Goal: Task Accomplishment & Management: Manage account settings

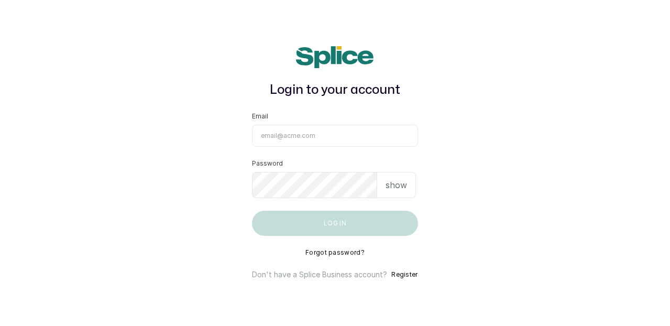
type input "[EMAIL_ADDRESS][DOMAIN_NAME]"
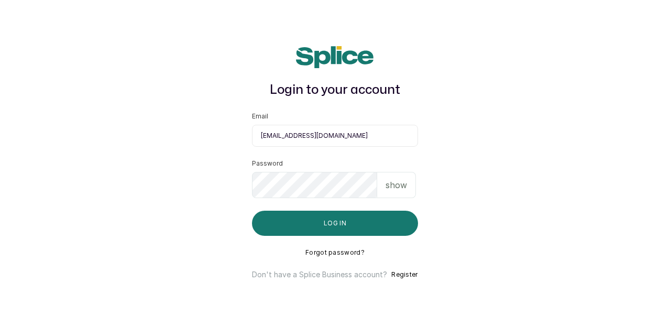
click at [400, 185] on p "show" at bounding box center [396, 185] width 21 height 13
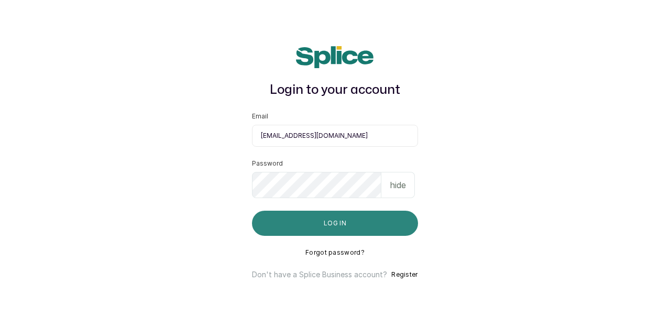
click at [349, 226] on button "Log in" at bounding box center [335, 223] width 166 height 25
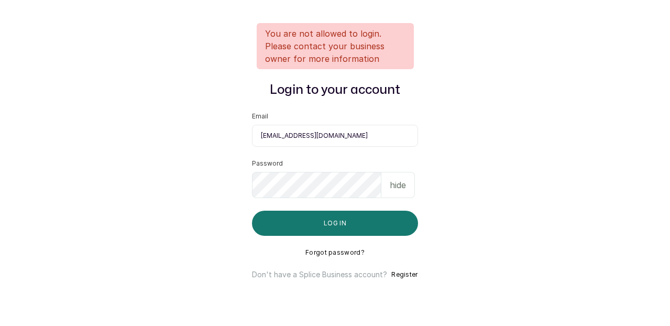
click at [334, 253] on button "Forgot password?" at bounding box center [335, 252] width 59 height 8
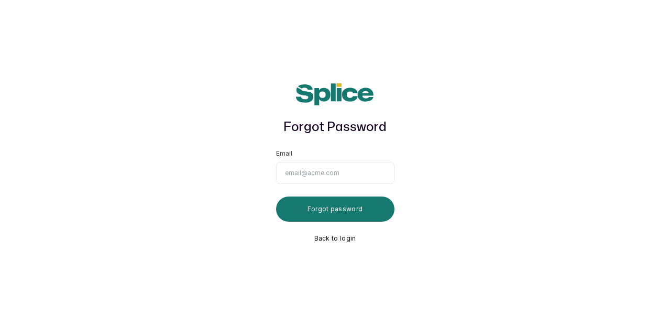
click at [318, 179] on input "Email" at bounding box center [335, 173] width 118 height 22
type input "raq"
type input "[EMAIL_ADDRESS][DOMAIN_NAME]"
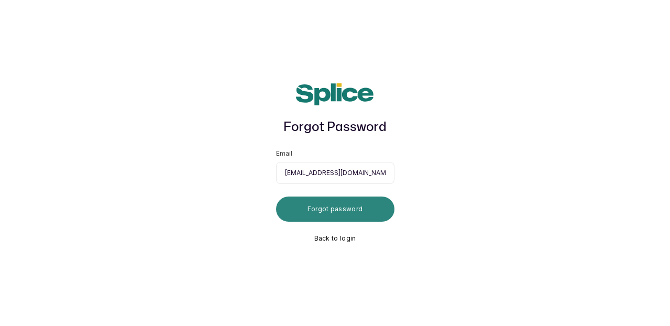
click at [307, 208] on button "Forgot password" at bounding box center [335, 209] width 118 height 25
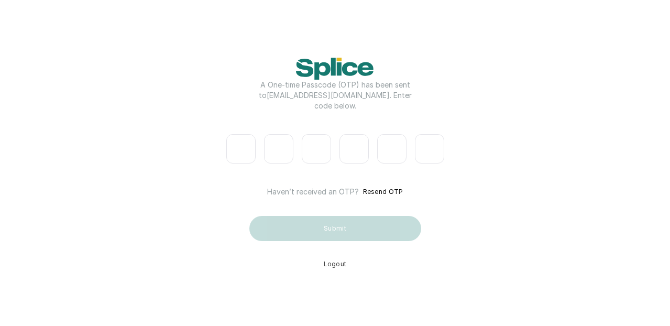
click at [238, 142] on input "Please enter verification code. Digit 1" at bounding box center [240, 148] width 29 height 29
type input "8"
type input "9"
type input "6"
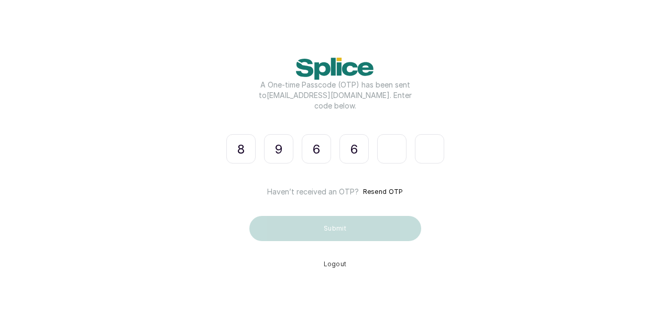
type input "9"
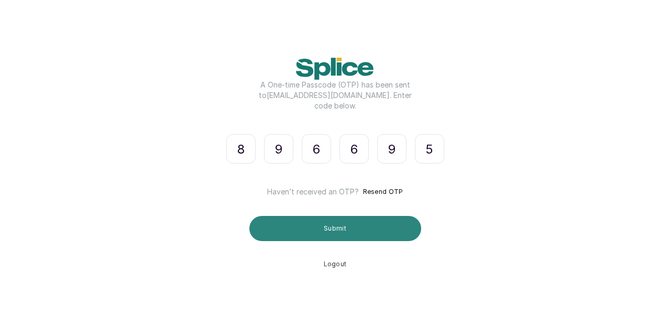
type input "5"
click at [310, 232] on button "Submit" at bounding box center [336, 228] width 172 height 25
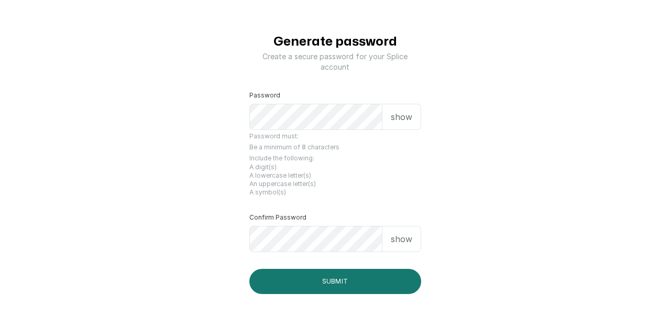
click at [397, 117] on p "show" at bounding box center [401, 117] width 21 height 13
click at [410, 240] on p "show" at bounding box center [401, 239] width 21 height 13
click at [408, 113] on p "hide" at bounding box center [403, 117] width 16 height 13
click at [407, 121] on p "show" at bounding box center [401, 117] width 21 height 13
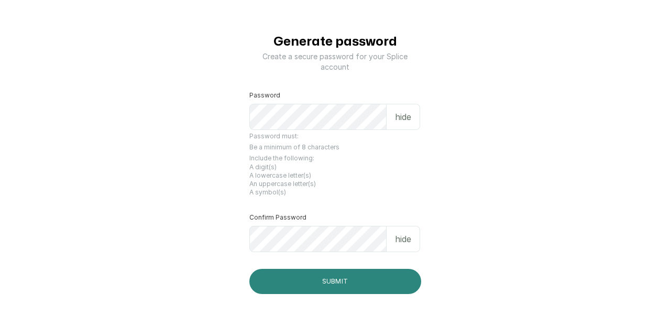
click at [297, 280] on button "Submit" at bounding box center [336, 281] width 172 height 25
click at [305, 287] on button "Submit" at bounding box center [336, 281] width 172 height 25
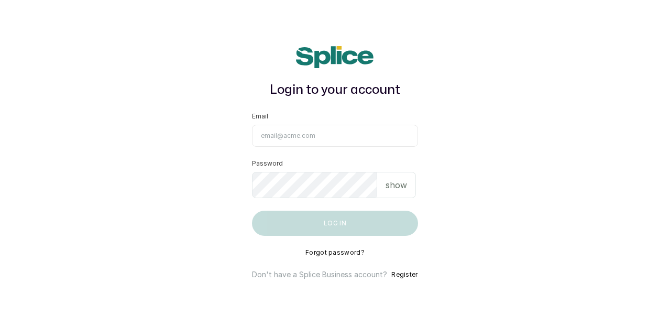
type input "[EMAIL_ADDRESS][DOMAIN_NAME]"
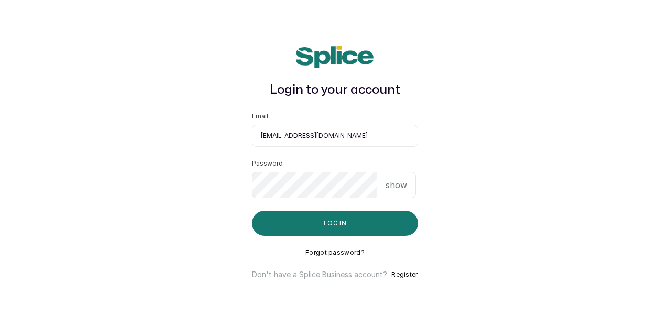
click at [400, 184] on p "show" at bounding box center [396, 185] width 21 height 13
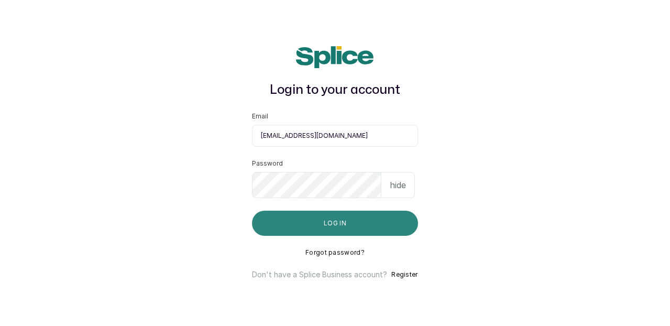
click at [348, 224] on button "Log in" at bounding box center [335, 223] width 166 height 25
click at [385, 220] on button "Log in" at bounding box center [335, 223] width 166 height 25
